Goal: Task Accomplishment & Management: Manage account settings

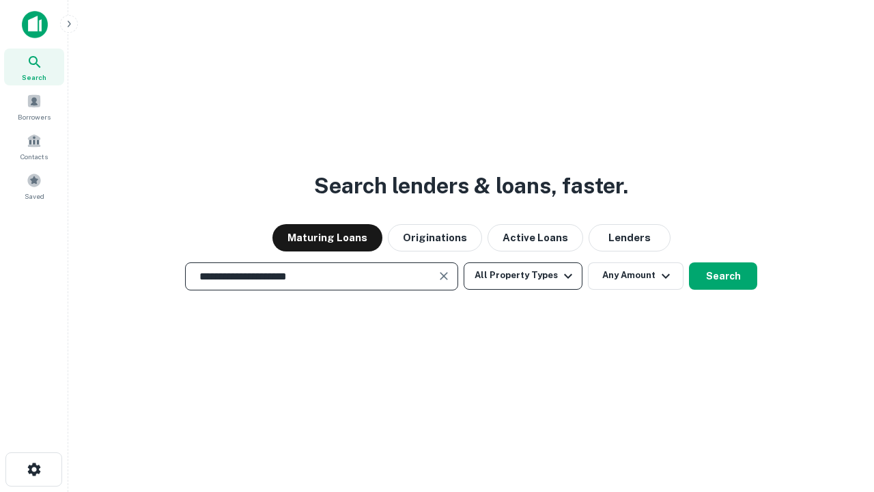
type input "**********"
click at [523, 275] on button "All Property Types" at bounding box center [523, 275] width 119 height 27
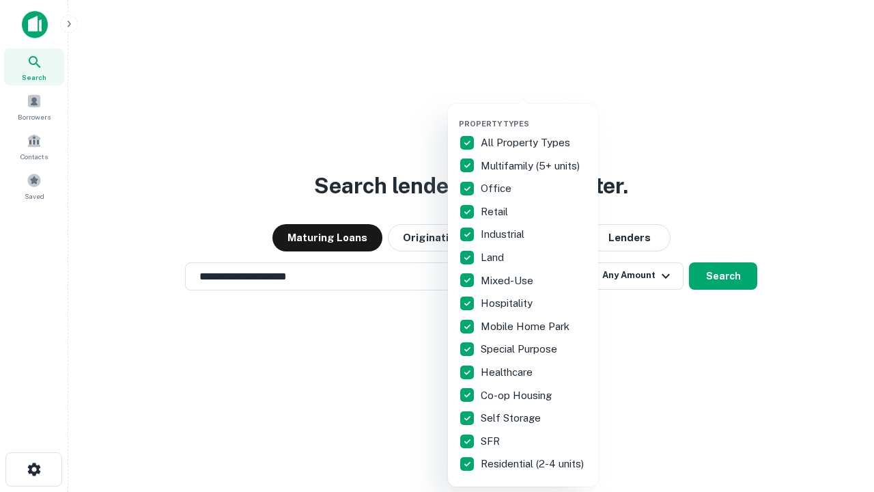
click at [534, 115] on button "button" at bounding box center [534, 115] width 150 height 1
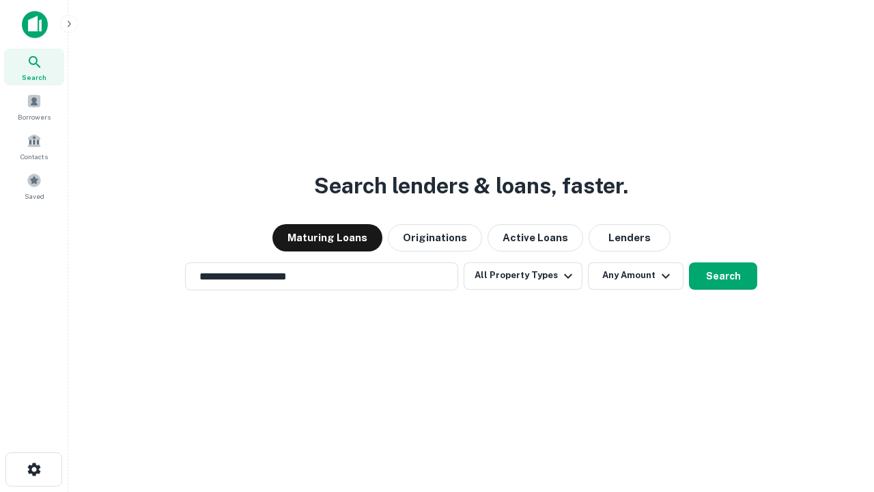
scroll to position [21, 0]
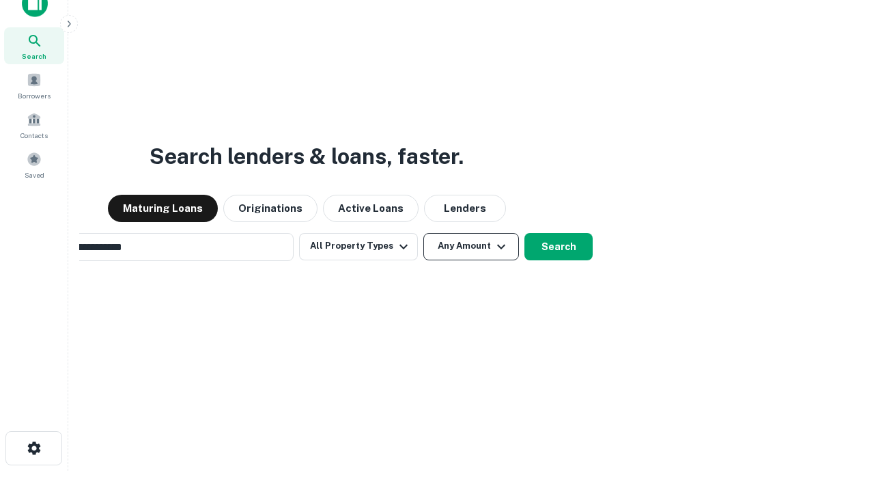
click at [423, 233] on button "Any Amount" at bounding box center [471, 246] width 96 height 27
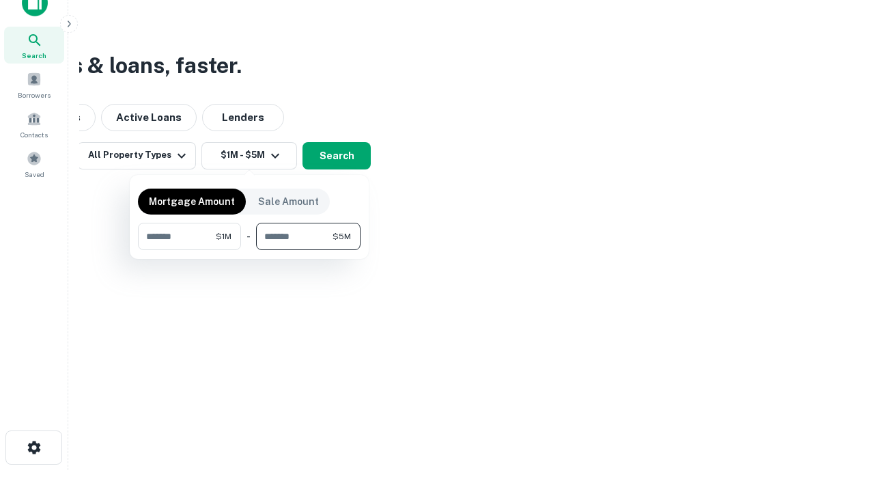
type input "*******"
click at [249, 250] on button "button" at bounding box center [249, 250] width 223 height 1
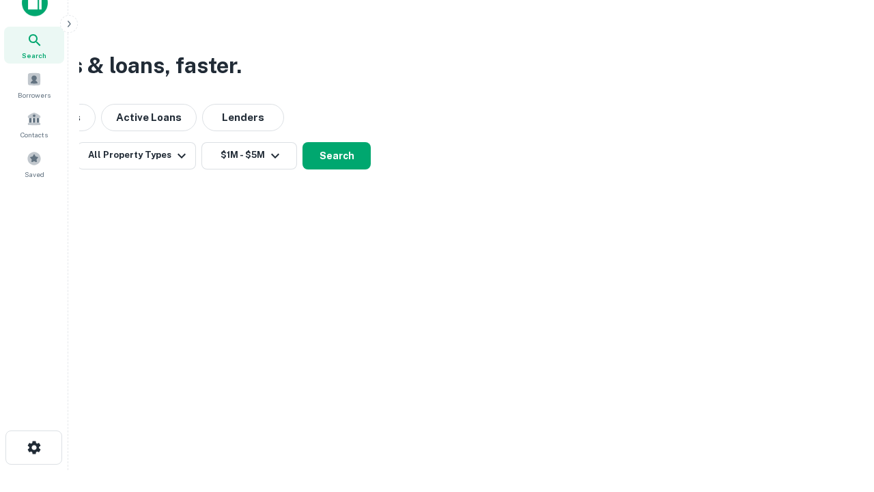
scroll to position [21, 0]
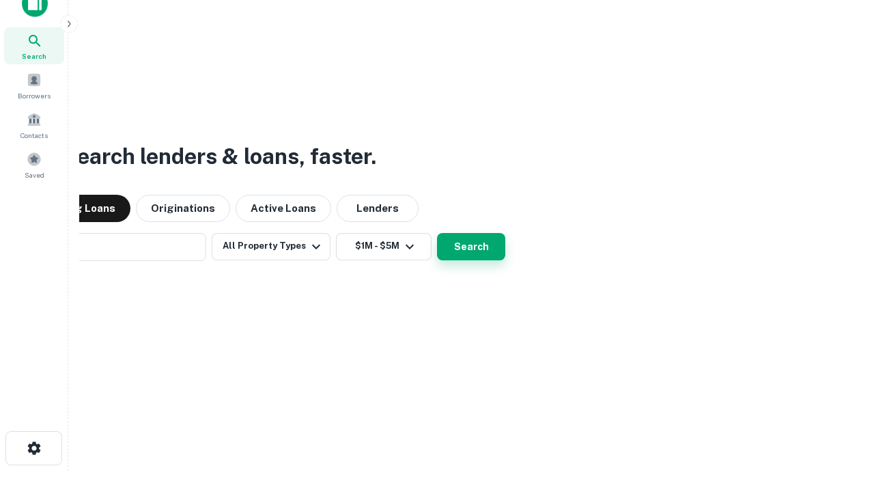
click at [437, 233] on button "Search" at bounding box center [471, 246] width 68 height 27
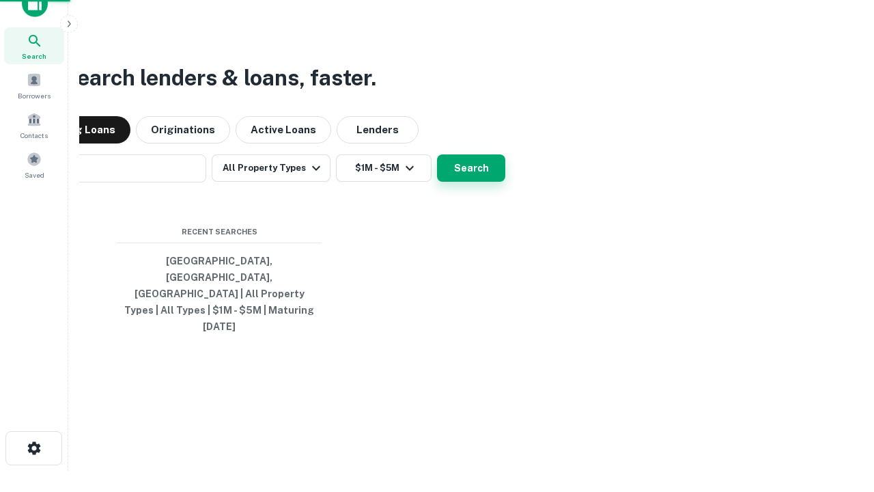
scroll to position [22, 0]
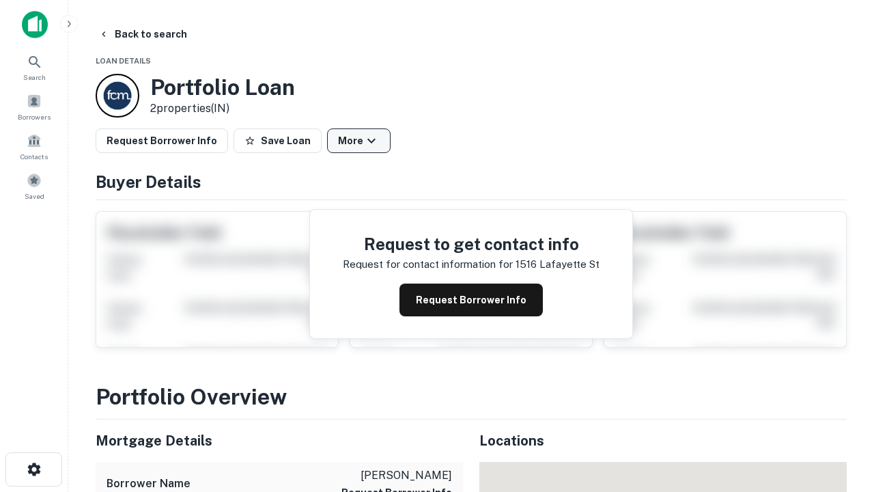
click at [359, 141] on button "More" at bounding box center [359, 140] width 64 height 25
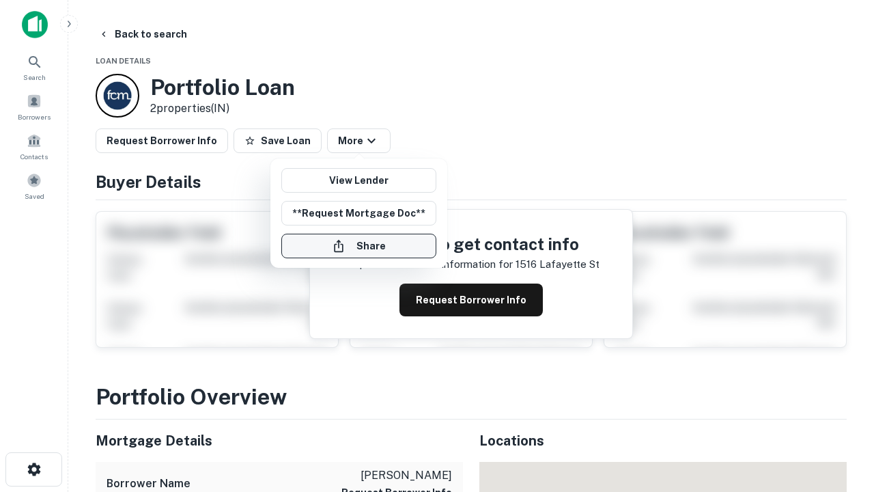
click at [359, 246] on button "Share" at bounding box center [358, 246] width 155 height 25
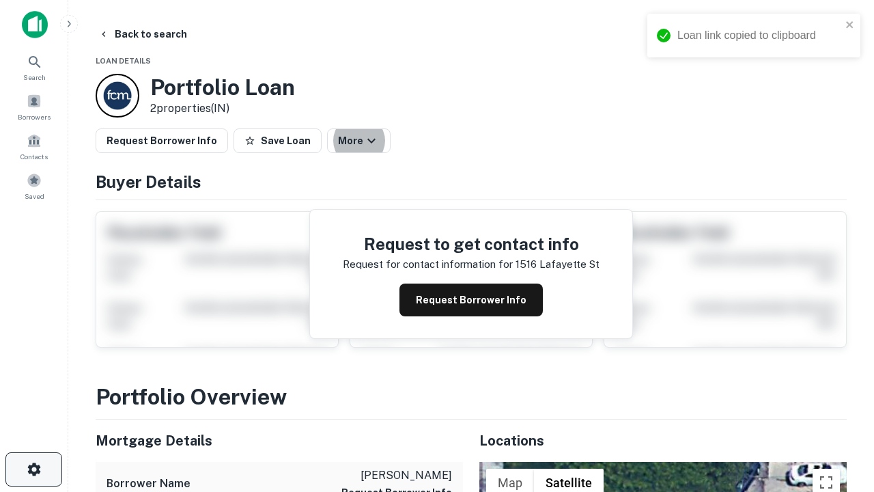
click at [33, 469] on icon "button" at bounding box center [34, 469] width 16 height 16
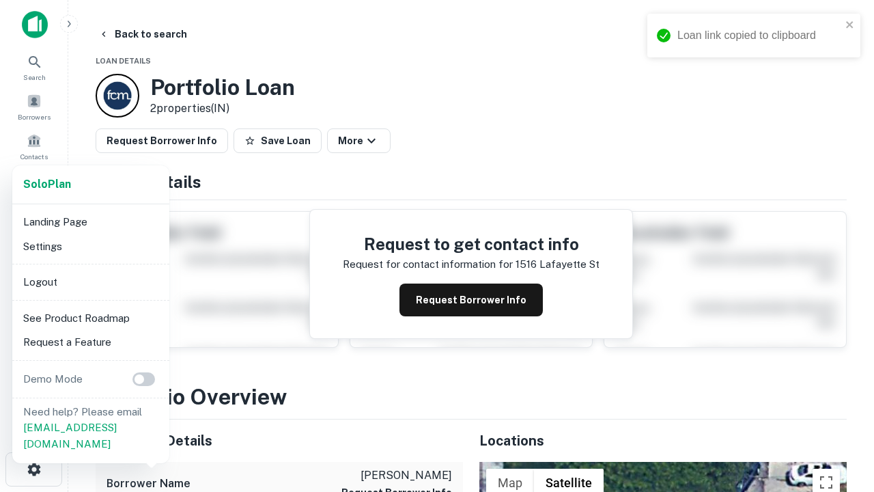
click at [90, 281] on li "Logout" at bounding box center [91, 282] width 146 height 25
